Goal: Task Accomplishment & Management: Complete application form

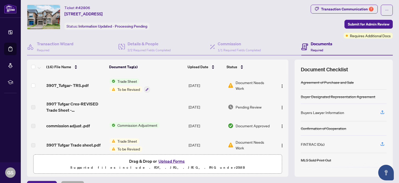
scroll to position [15, 0]
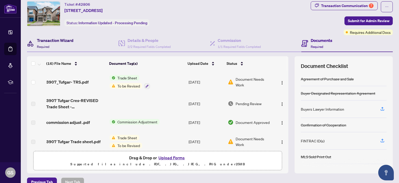
click at [60, 39] on h4 "Transaction Wizard" at bounding box center [55, 40] width 37 height 6
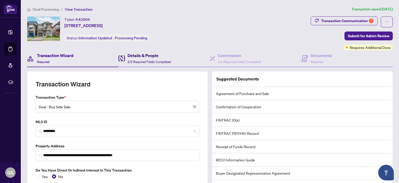
click at [141, 57] on h4 "Details & People" at bounding box center [149, 55] width 43 height 6
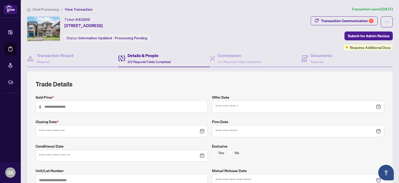
type input "*********"
type input "**********"
click at [316, 58] on h4 "Documents" at bounding box center [322, 55] width 22 height 6
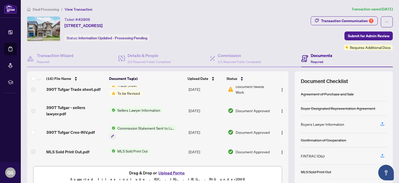
scroll to position [70, 0]
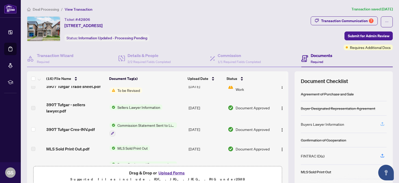
click at [382, 123] on icon "button" at bounding box center [383, 123] width 2 height 3
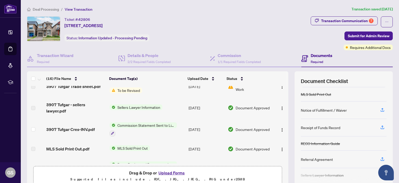
scroll to position [78, 0]
click at [380, 107] on icon "button" at bounding box center [382, 109] width 5 height 5
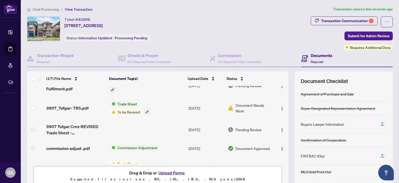
scroll to position [0, 0]
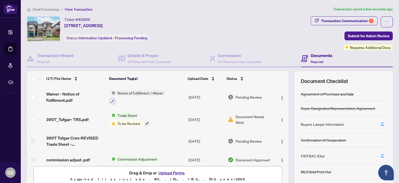
click at [111, 100] on icon "button" at bounding box center [112, 101] width 3 height 3
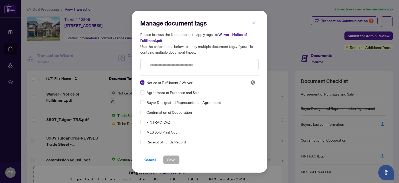
click at [66, 102] on div "Manage document tags Please browse the list or search to apply tags to: Waiver …" at bounding box center [199, 91] width 399 height 183
click at [255, 23] on icon "close" at bounding box center [254, 22] width 3 height 3
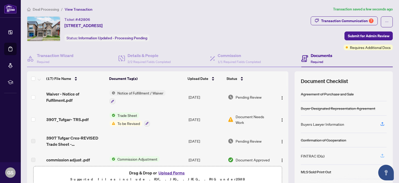
click at [382, 154] on icon "button" at bounding box center [383, 155] width 2 height 3
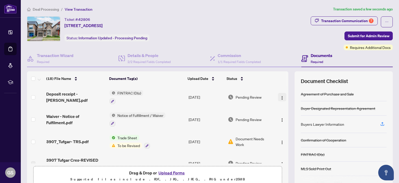
click at [280, 96] on img "button" at bounding box center [282, 98] width 4 height 4
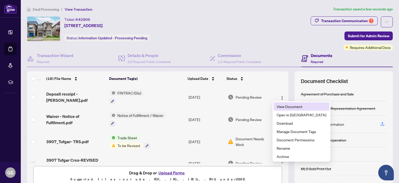
click at [279, 106] on span "View Document" at bounding box center [302, 106] width 50 height 6
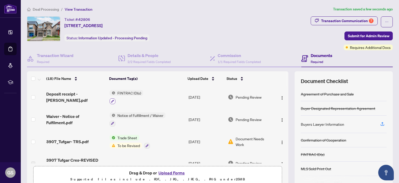
click at [111, 100] on icon "button" at bounding box center [112, 101] width 3 height 3
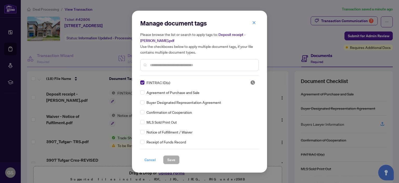
click at [148, 159] on span "Cancel" at bounding box center [150, 159] width 11 height 8
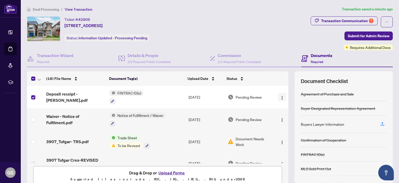
click at [280, 96] on img "button" at bounding box center [282, 98] width 4 height 4
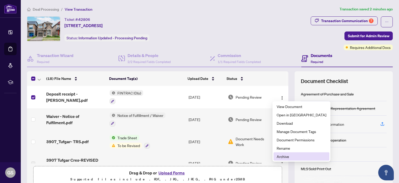
click at [281, 157] on span "Archive" at bounding box center [302, 156] width 50 height 6
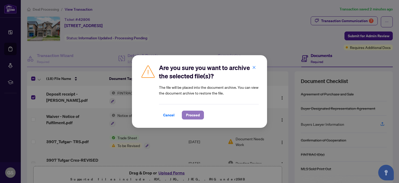
click at [192, 116] on span "Proceed" at bounding box center [193, 115] width 14 height 8
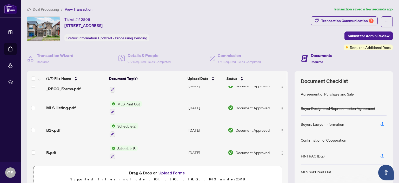
scroll to position [284, 0]
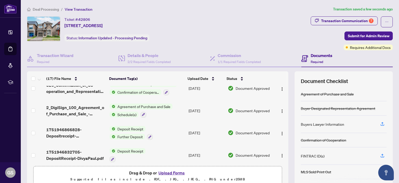
click at [129, 126] on span "Deposit Receipt" at bounding box center [130, 129] width 30 height 6
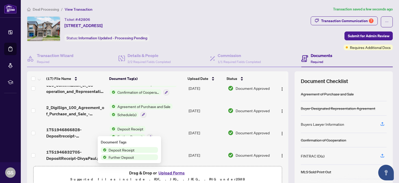
click at [129, 126] on span "Deposit Receipt" at bounding box center [130, 129] width 30 height 6
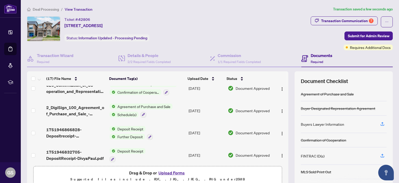
click at [129, 126] on span "Deposit Receipt" at bounding box center [130, 129] width 30 height 6
click at [257, 130] on span "Document Approved" at bounding box center [253, 133] width 34 height 6
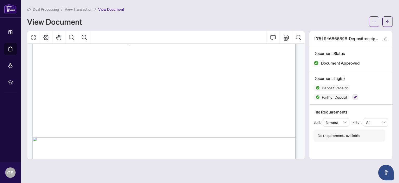
scroll to position [236, 0]
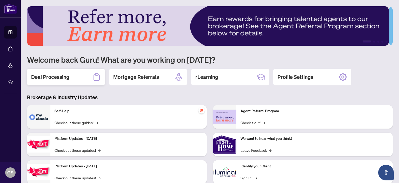
click at [47, 78] on h2 "Deal Processing" at bounding box center [50, 76] width 38 height 7
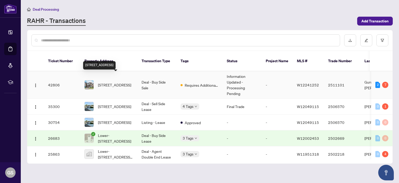
click at [108, 82] on span "[STREET_ADDRESS]" at bounding box center [114, 85] width 33 height 6
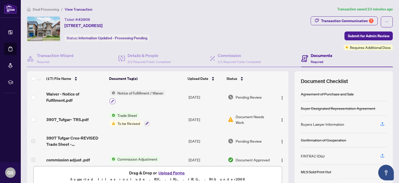
click at [111, 100] on icon "button" at bounding box center [112, 101] width 3 height 3
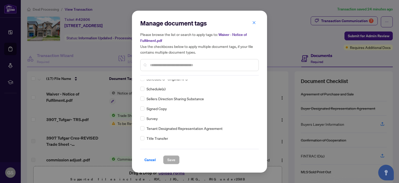
scroll to position [1129, 0]
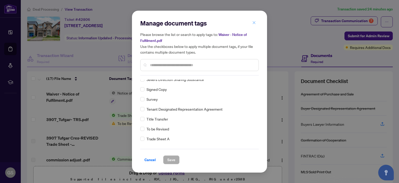
click at [254, 24] on icon "close" at bounding box center [254, 23] width 4 height 4
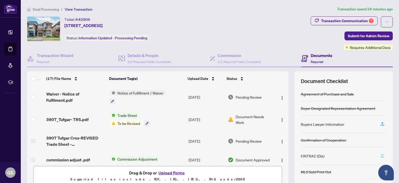
click at [380, 154] on icon "button" at bounding box center [382, 155] width 5 height 5
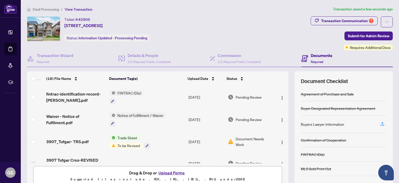
click at [310, 153] on div "FINTRAC ID(s)" at bounding box center [313, 154] width 24 height 6
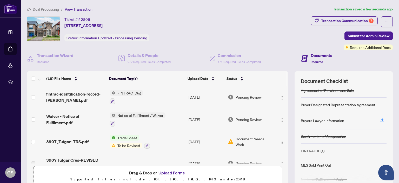
scroll to position [0, 0]
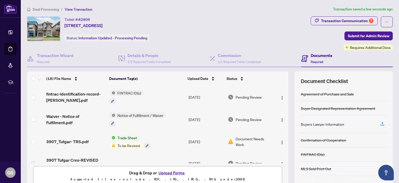
click at [128, 92] on span "FINTRAC ID(s)" at bounding box center [129, 93] width 28 height 6
click at [250, 95] on span "Pending Review" at bounding box center [249, 97] width 26 height 6
click at [171, 172] on button "Upload Forms" at bounding box center [171, 172] width 29 height 7
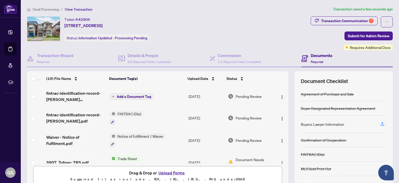
click at [117, 95] on span "Add a Document Tag" at bounding box center [134, 97] width 35 height 4
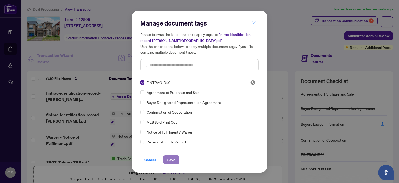
click at [171, 160] on span "Save" at bounding box center [171, 159] width 8 height 8
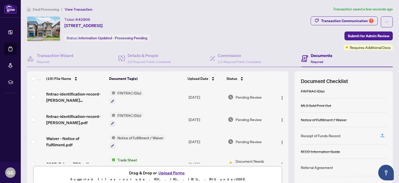
scroll to position [66, 0]
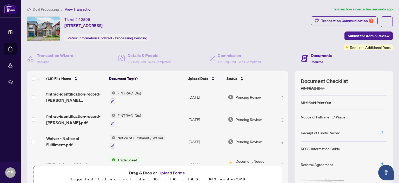
click at [380, 131] on icon "button" at bounding box center [382, 132] width 5 height 5
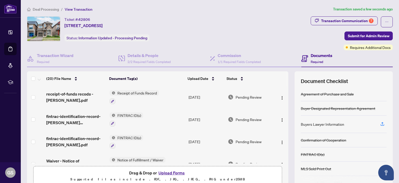
click at [171, 172] on button "Upload Forms" at bounding box center [171, 172] width 29 height 7
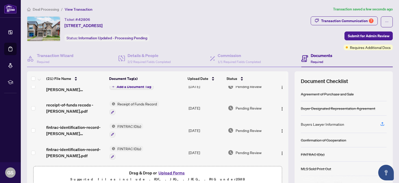
scroll to position [0, 0]
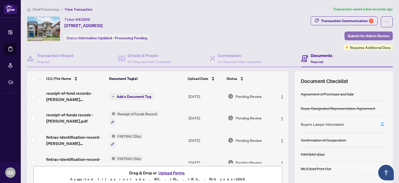
click at [365, 36] on span "Submit for Admin Review" at bounding box center [369, 36] width 42 height 8
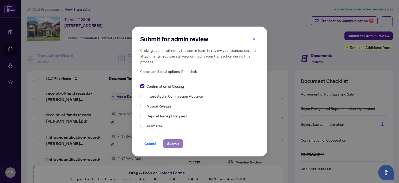
click at [176, 142] on span "Submit" at bounding box center [173, 143] width 12 height 8
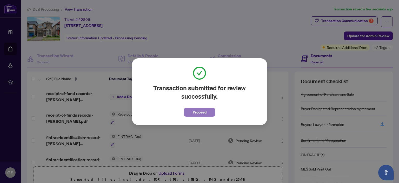
click at [201, 112] on span "Proceed" at bounding box center [200, 112] width 14 height 8
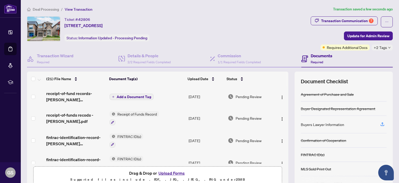
click at [384, 47] on div "+2 Tags" at bounding box center [382, 47] width 21 height 6
